Goal: Task Accomplishment & Management: Manage account settings

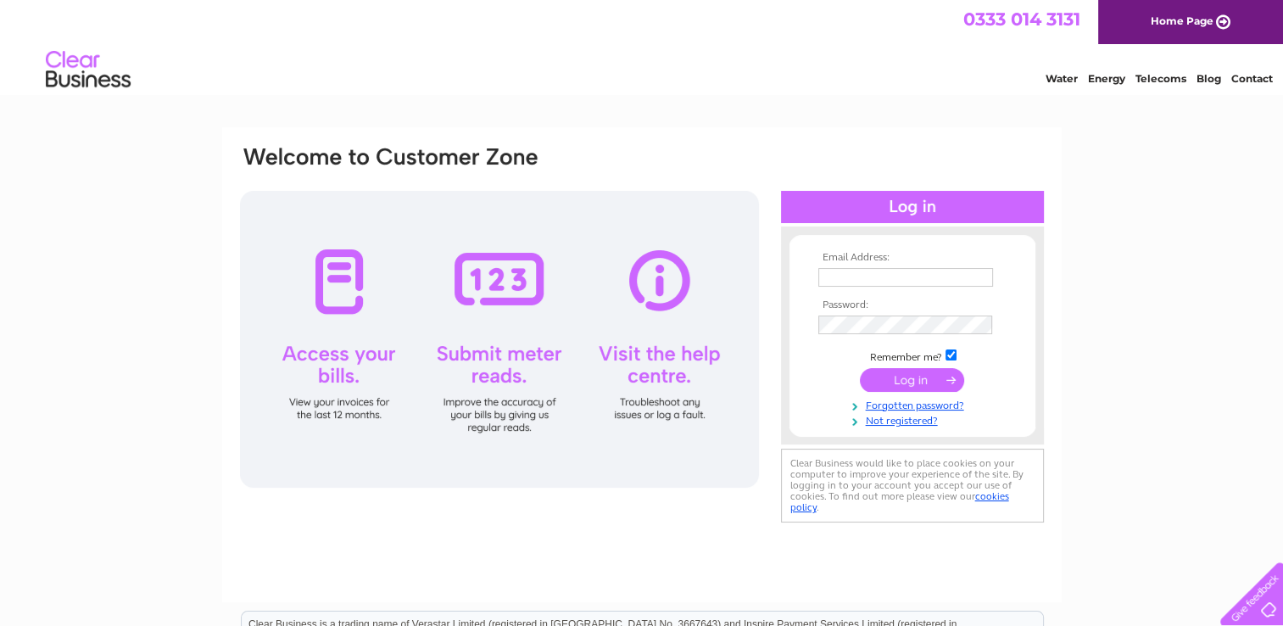
type input "summerlockupholstery@gmail.com"
click at [912, 377] on input "submit" at bounding box center [912, 380] width 104 height 24
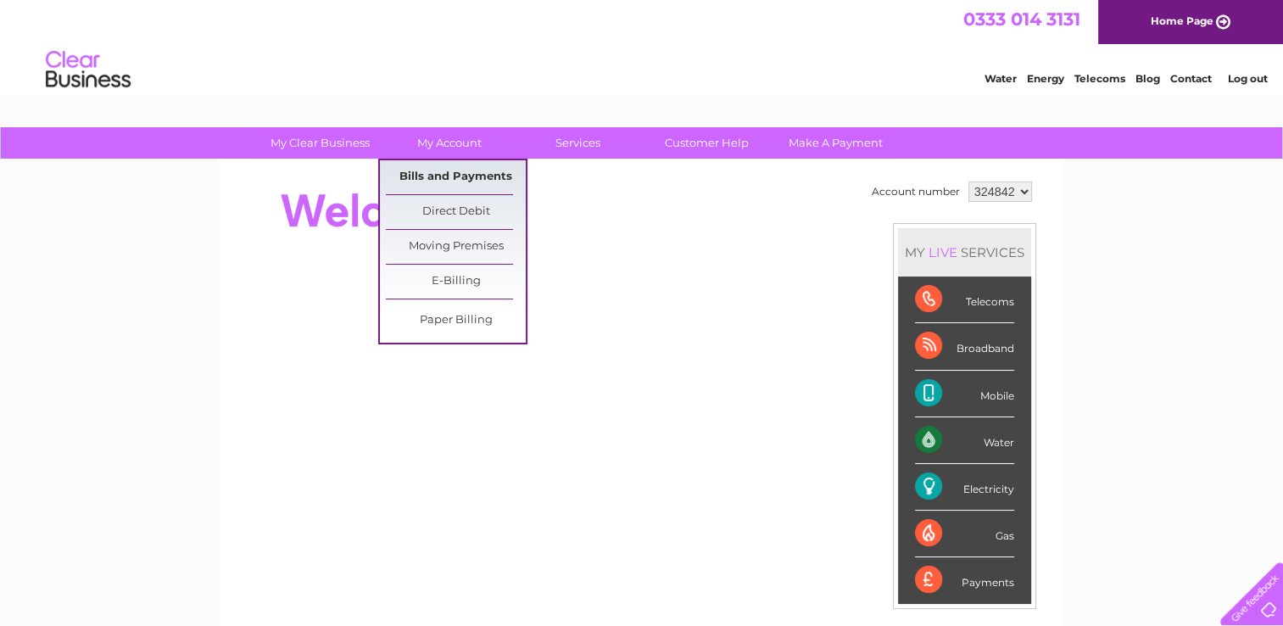
drag, startPoint x: 472, startPoint y: 172, endPoint x: 498, endPoint y: 175, distance: 25.6
click at [472, 172] on link "Bills and Payments" at bounding box center [456, 177] width 140 height 34
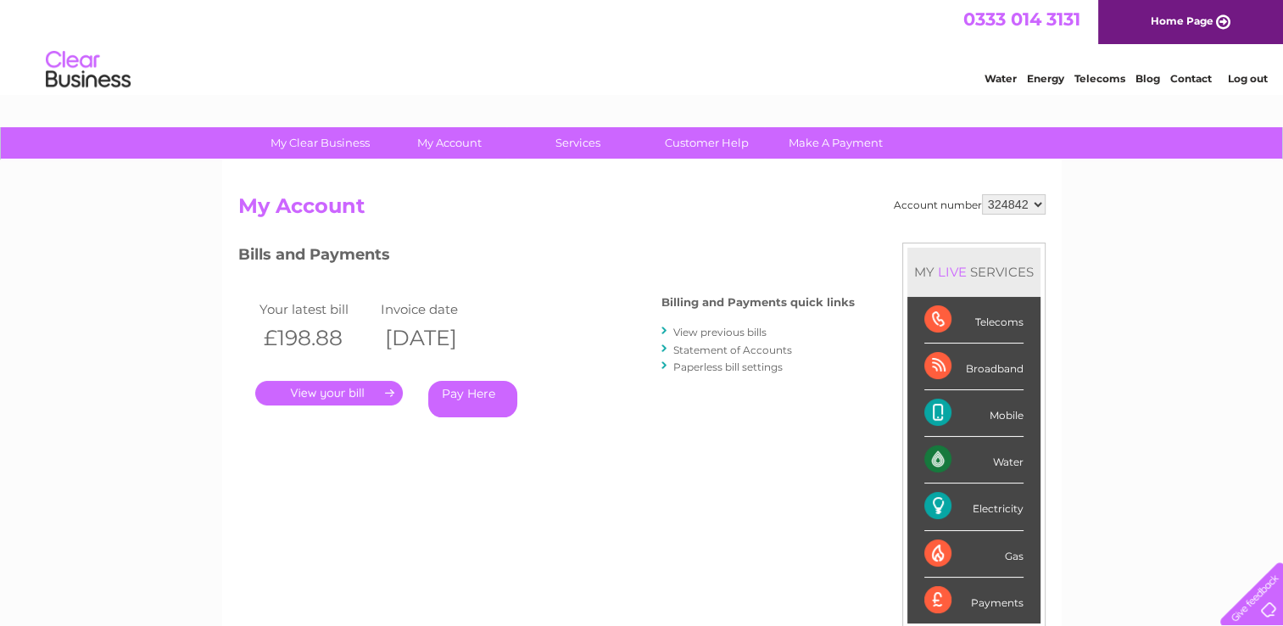
click at [709, 328] on link "View previous bills" at bounding box center [719, 332] width 93 height 13
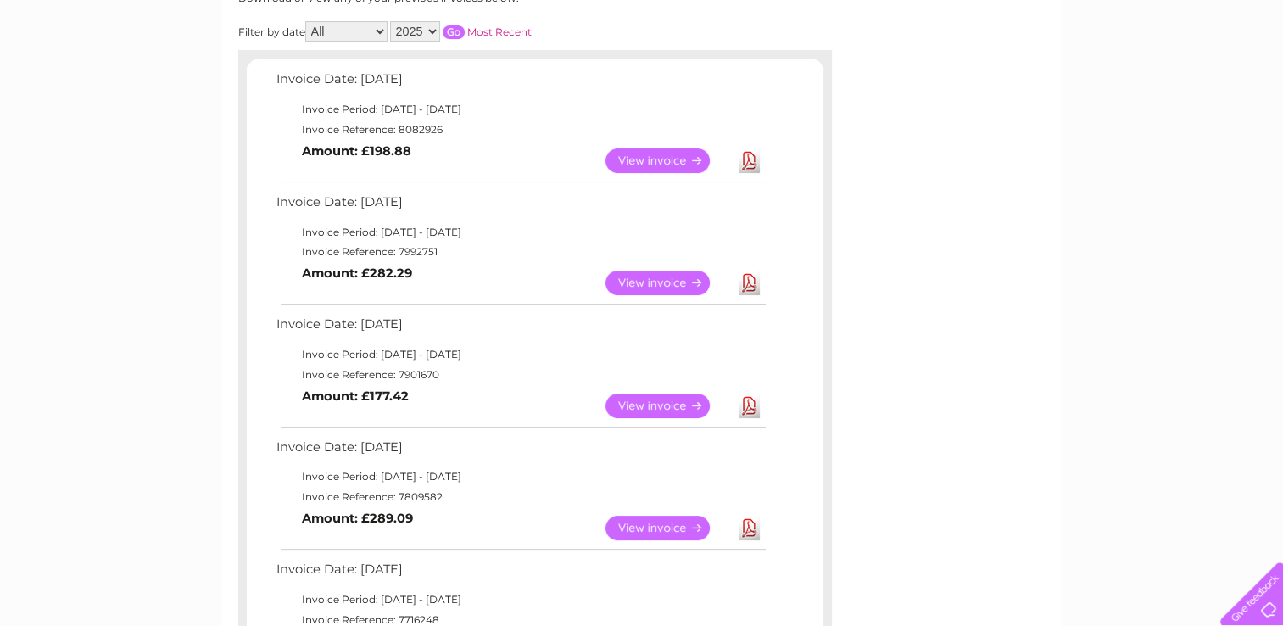
scroll to position [254, 0]
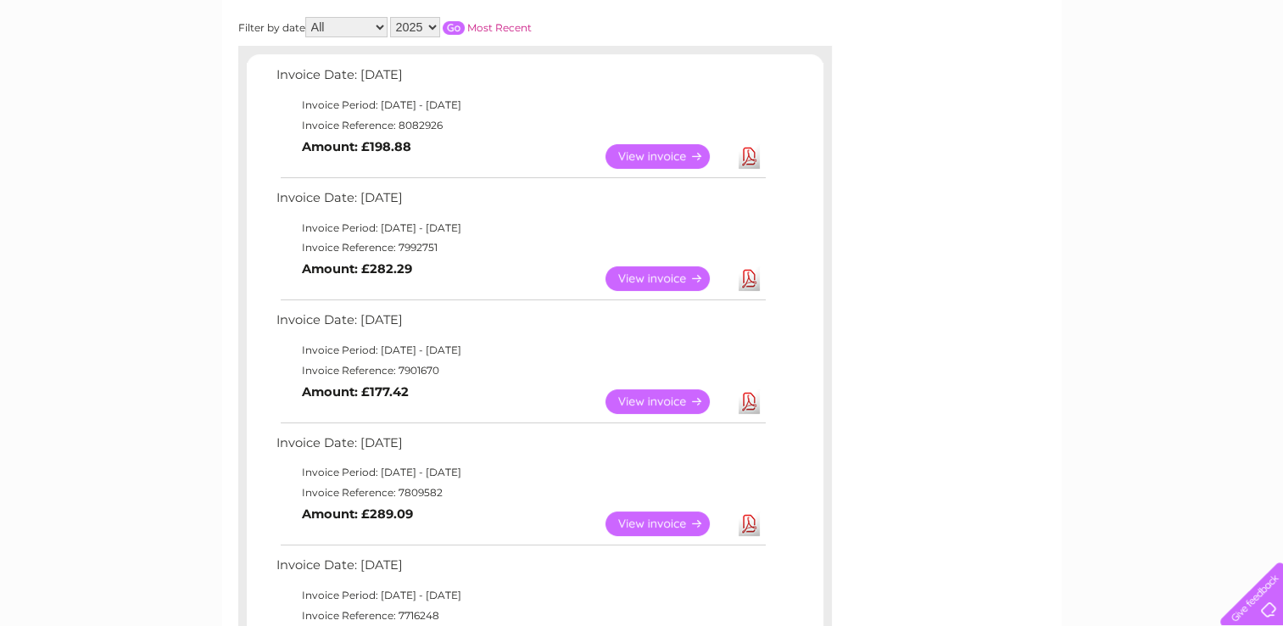
click at [661, 276] on link "View" at bounding box center [667, 278] width 125 height 25
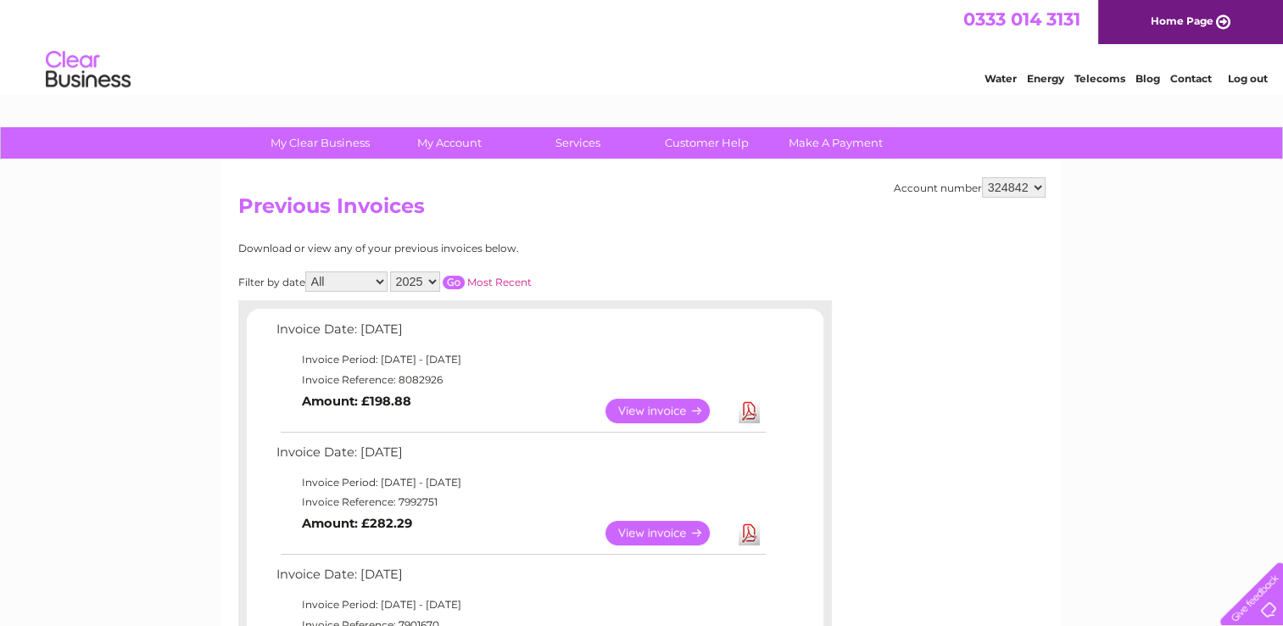
click at [670, 405] on link "View" at bounding box center [667, 411] width 125 height 25
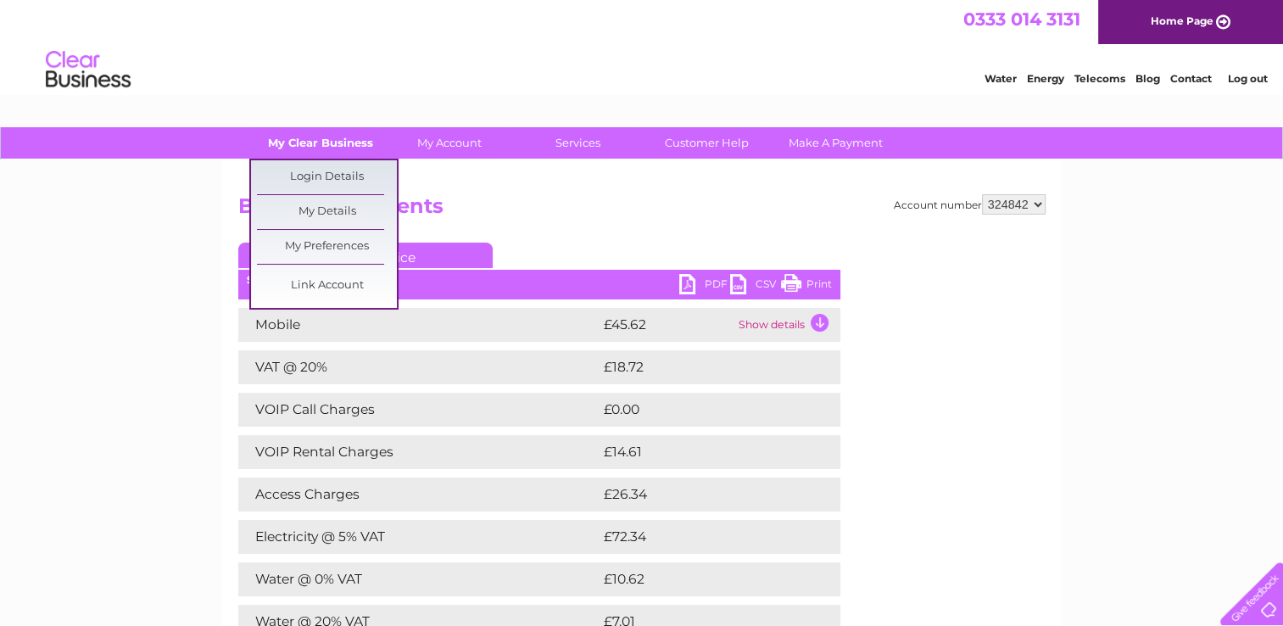
click at [314, 140] on link "My Clear Business" at bounding box center [320, 142] width 140 height 31
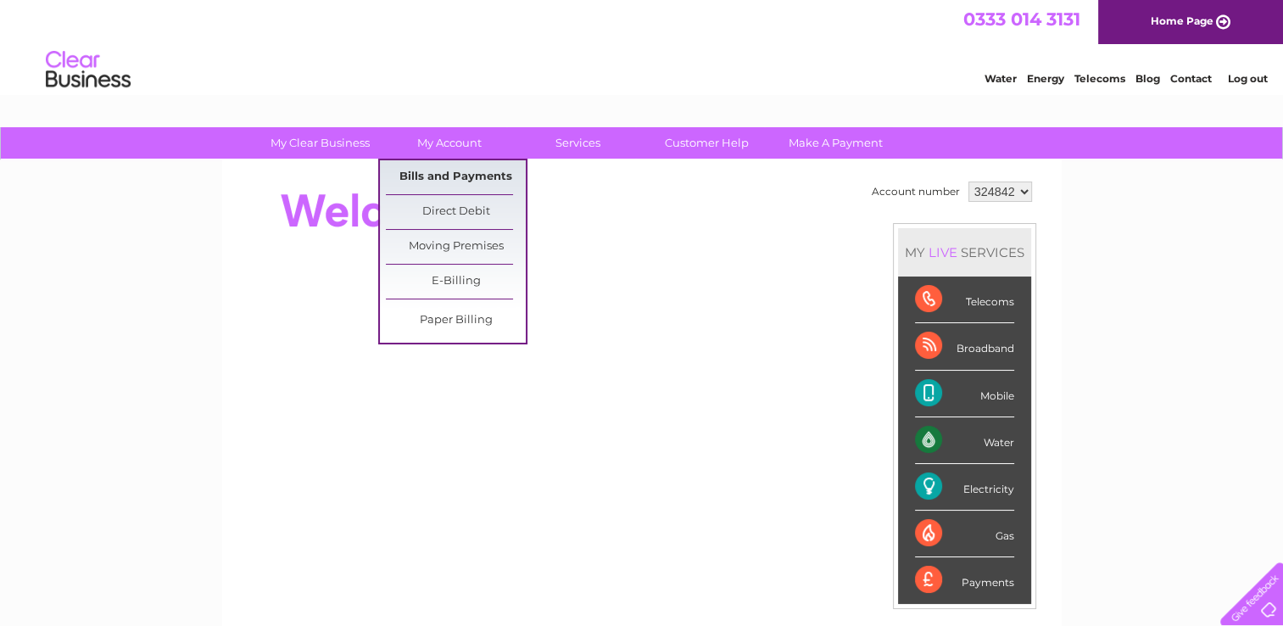
click at [466, 177] on link "Bills and Payments" at bounding box center [456, 177] width 140 height 34
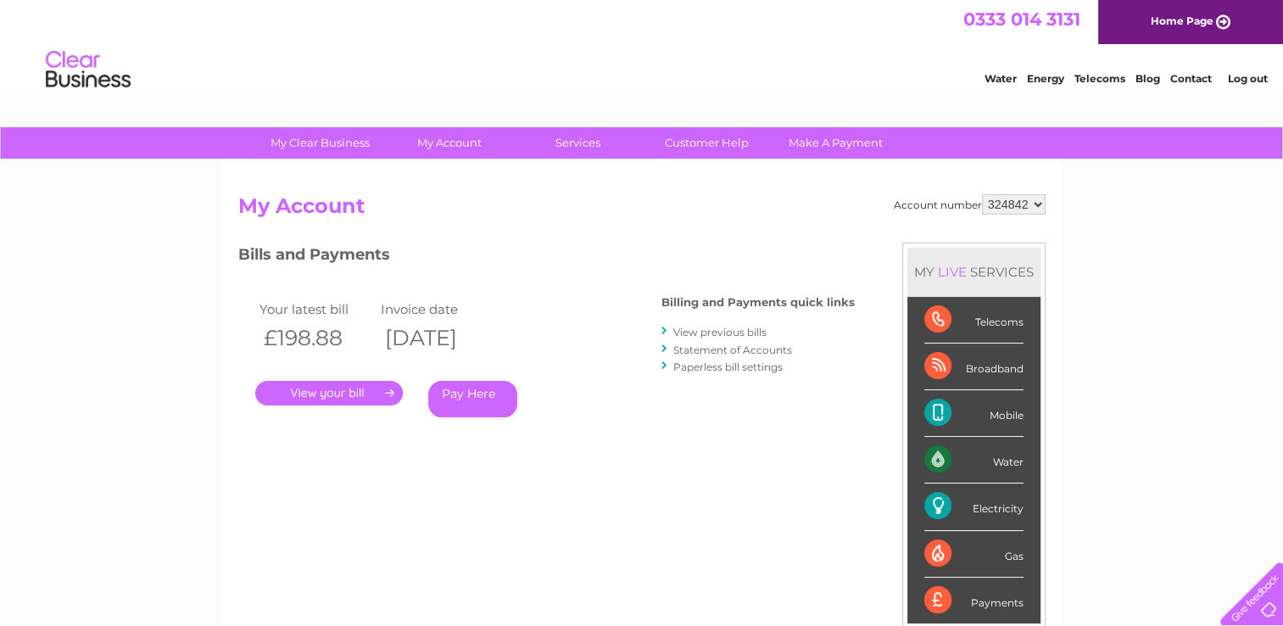
click at [722, 331] on link "View previous bills" at bounding box center [719, 332] width 93 height 13
